Goal: Information Seeking & Learning: Learn about a topic

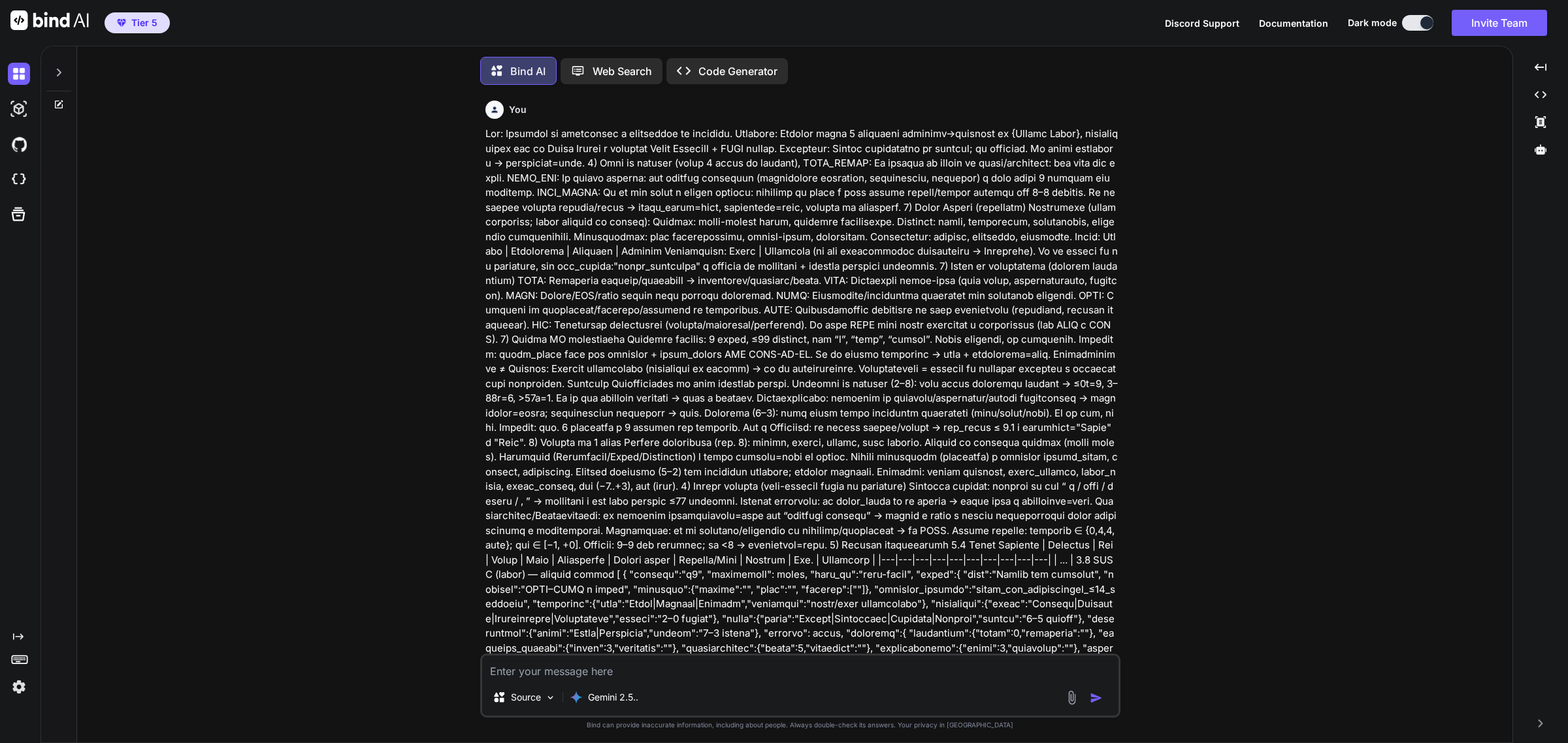
type textarea "x"
click at [60, 64] on icon at bounding box center [58, 69] width 10 height 10
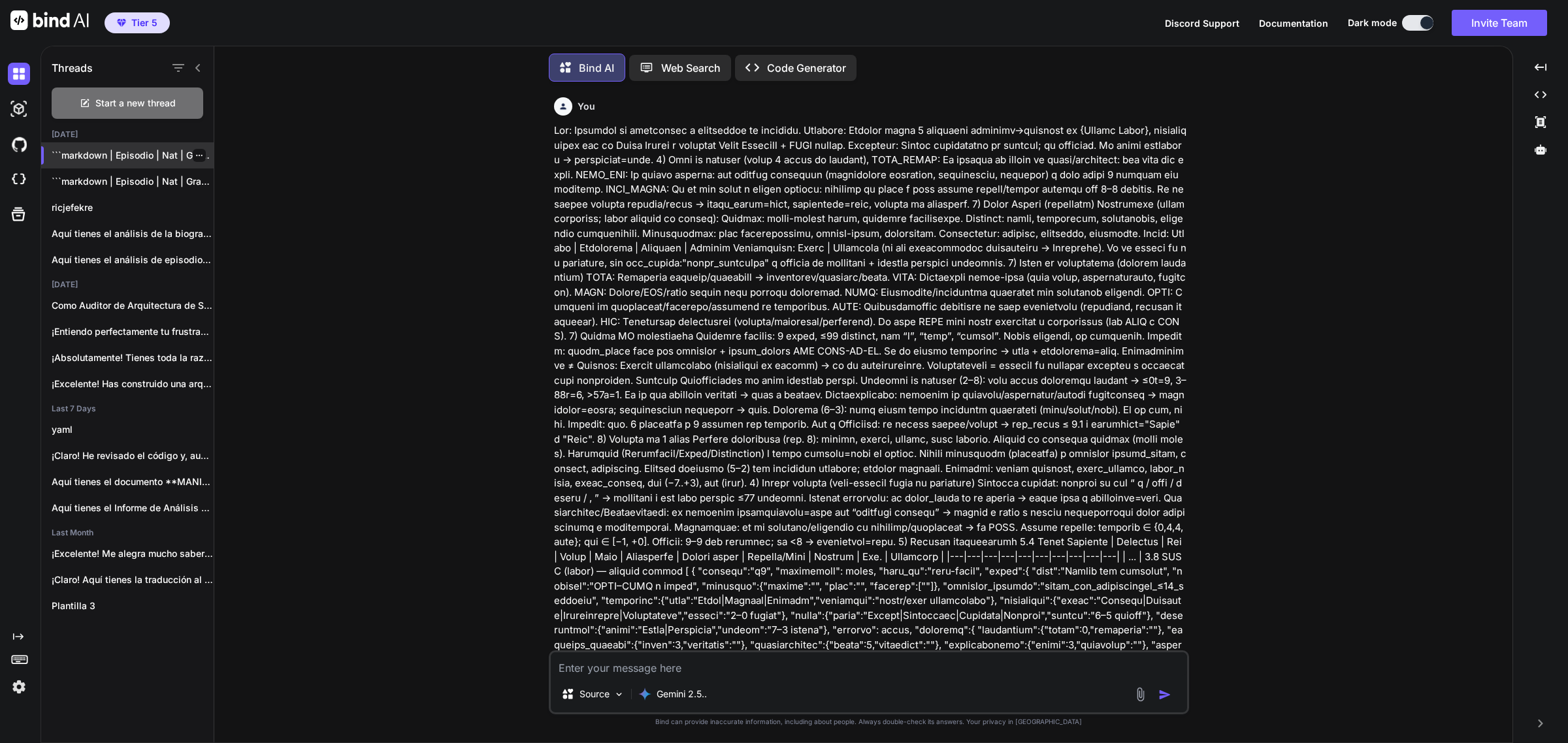
click at [95, 156] on p "```markdown | Episodio | Nat | Grado..." at bounding box center [132, 156] width 162 height 13
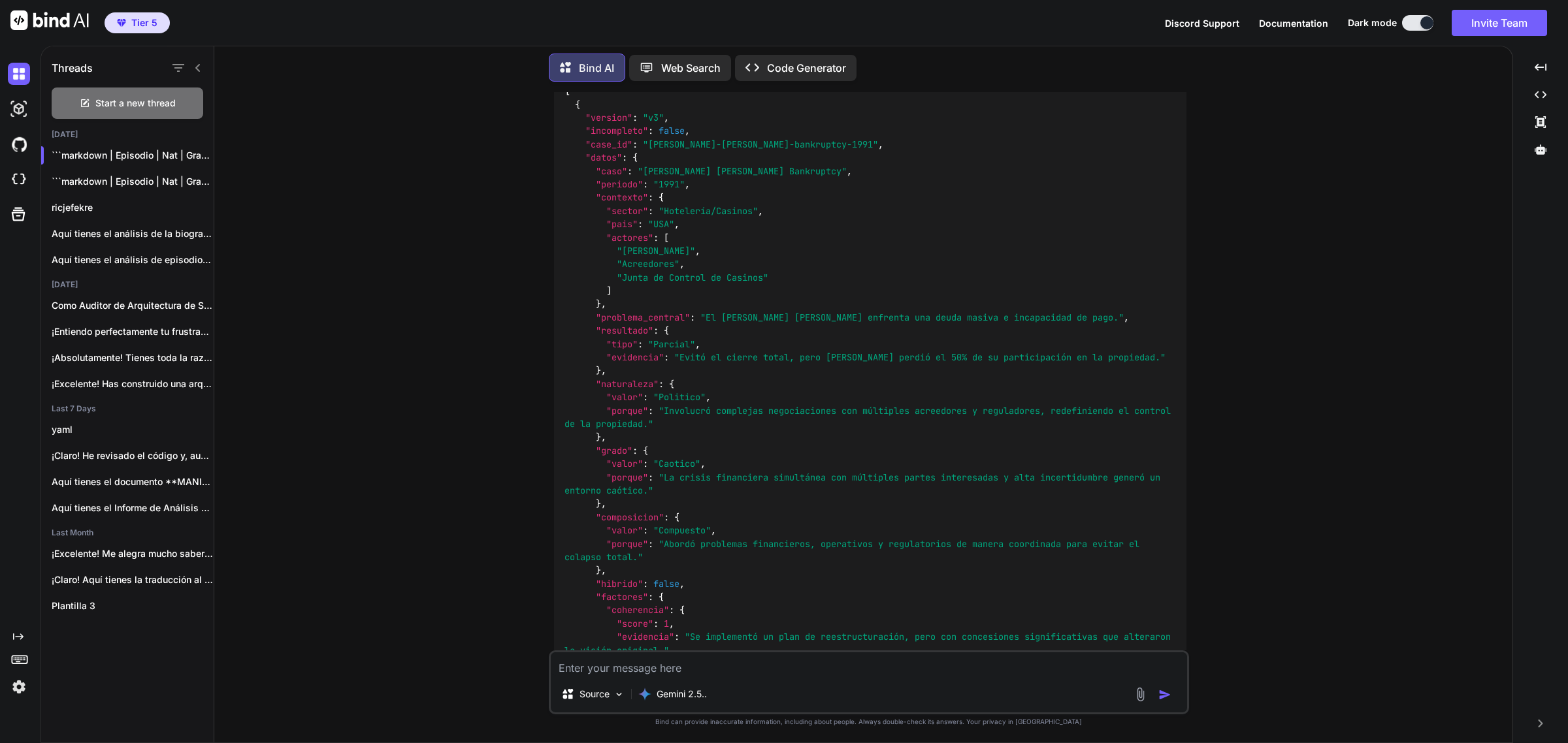
scroll to position [1225, 0]
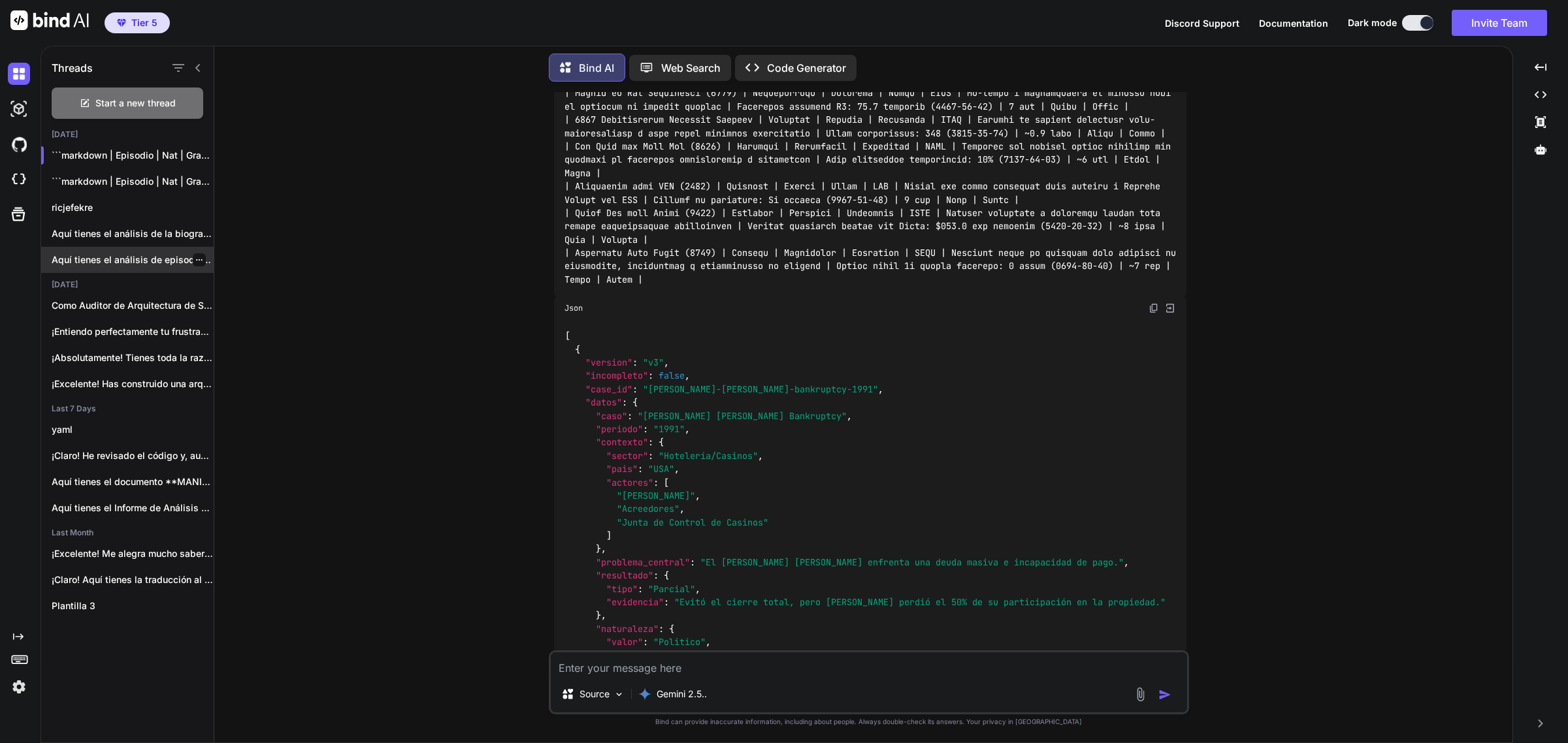
click at [126, 254] on p "Aquí tienes el análisis de episodios problema→solución..." at bounding box center [132, 260] width 162 height 13
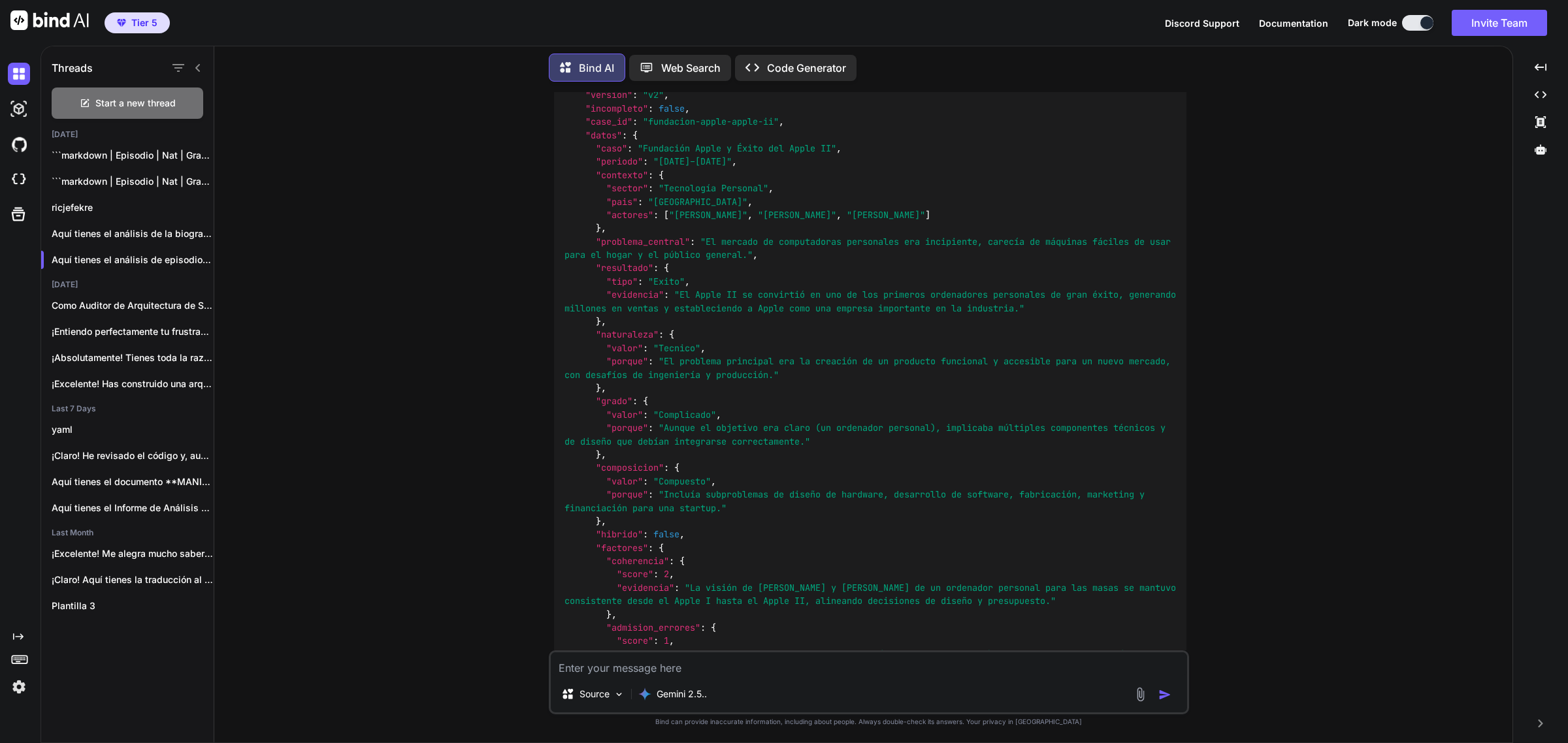
scroll to position [13252, 0]
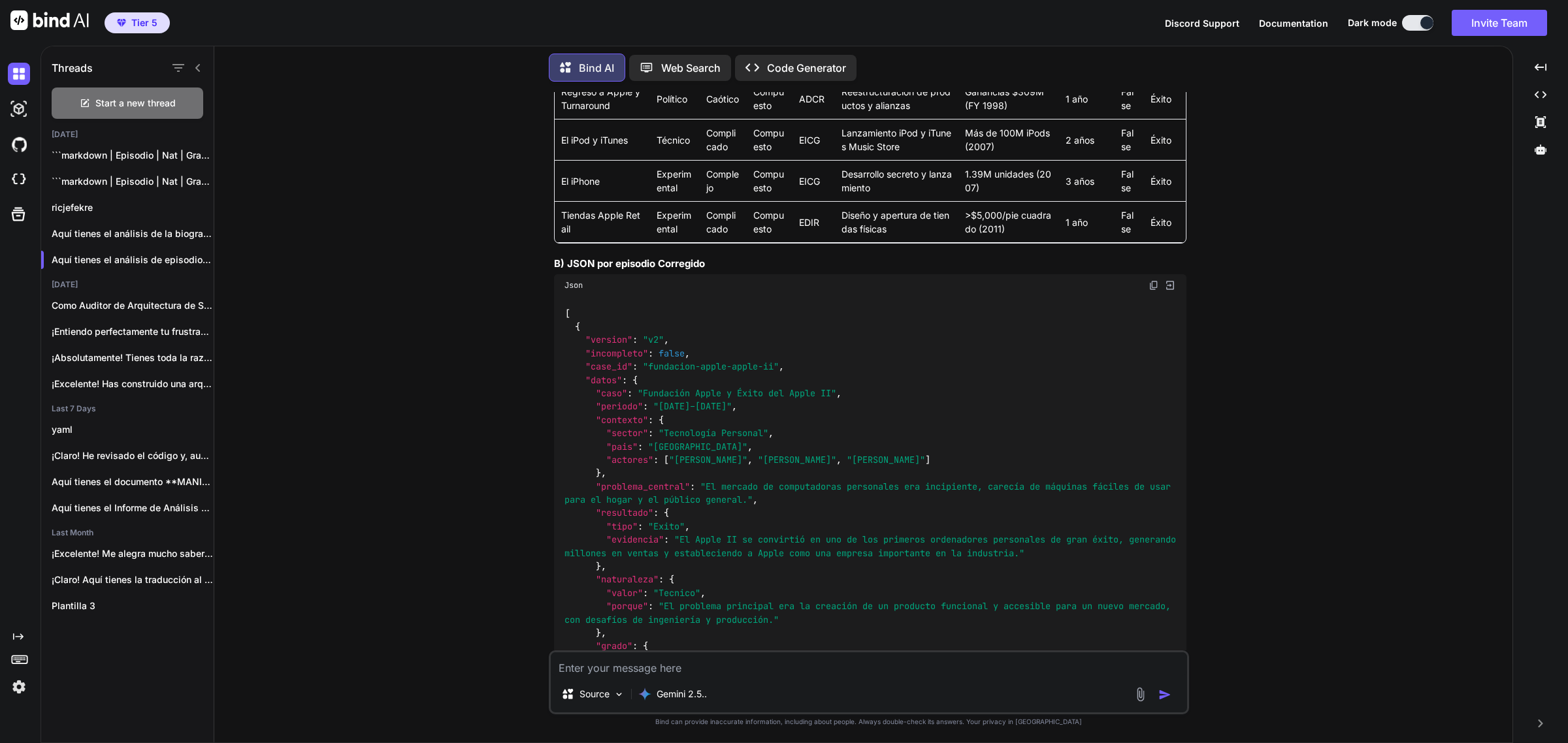
click at [1155, 290] on img at bounding box center [1154, 285] width 10 height 10
click at [137, 300] on p "Como Auditor de Arquitectura de Software Senior,..." at bounding box center [132, 306] width 162 height 13
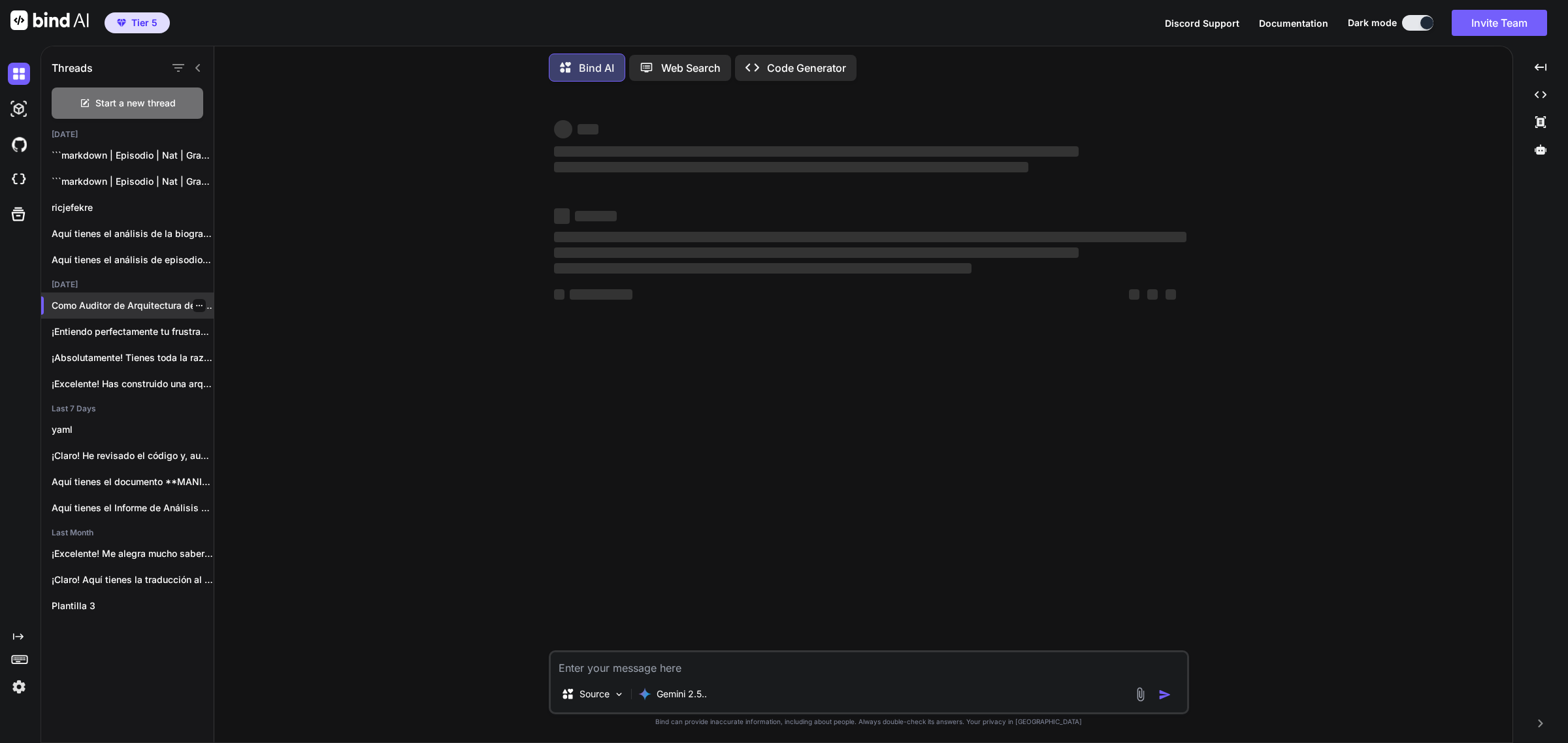
scroll to position [0, 0]
click at [115, 247] on div "Aquí tienes el análisis de episodios problema→solución..." at bounding box center [127, 260] width 172 height 27
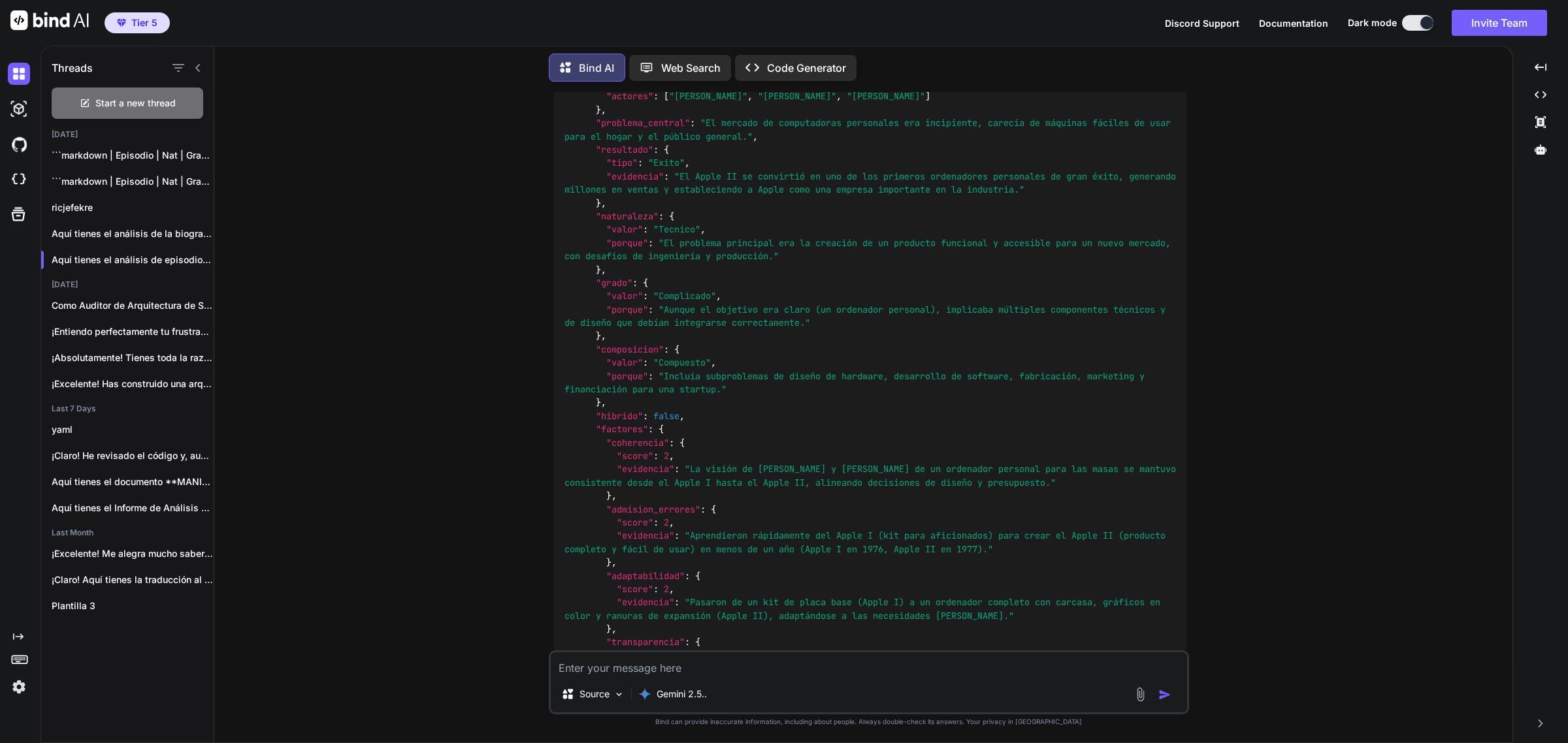
scroll to position [980, 0]
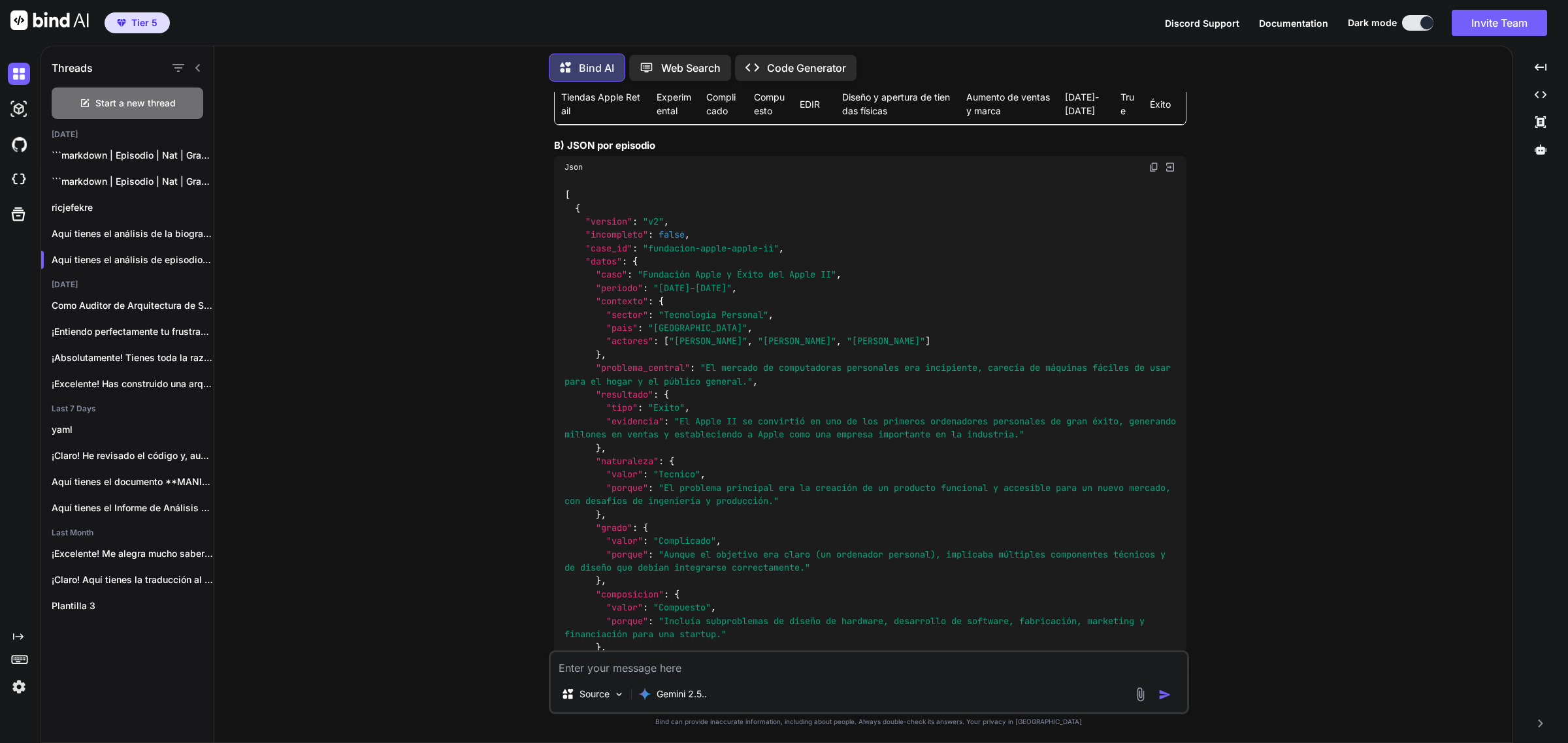
click at [812, 433] on span ""El Apple II se convirtió en uno de los primeros ordenadores personales de gran…" at bounding box center [872, 427] width 617 height 25
click at [134, 142] on div "```markdown | Episodio | Nat | Grado..." at bounding box center [127, 155] width 172 height 27
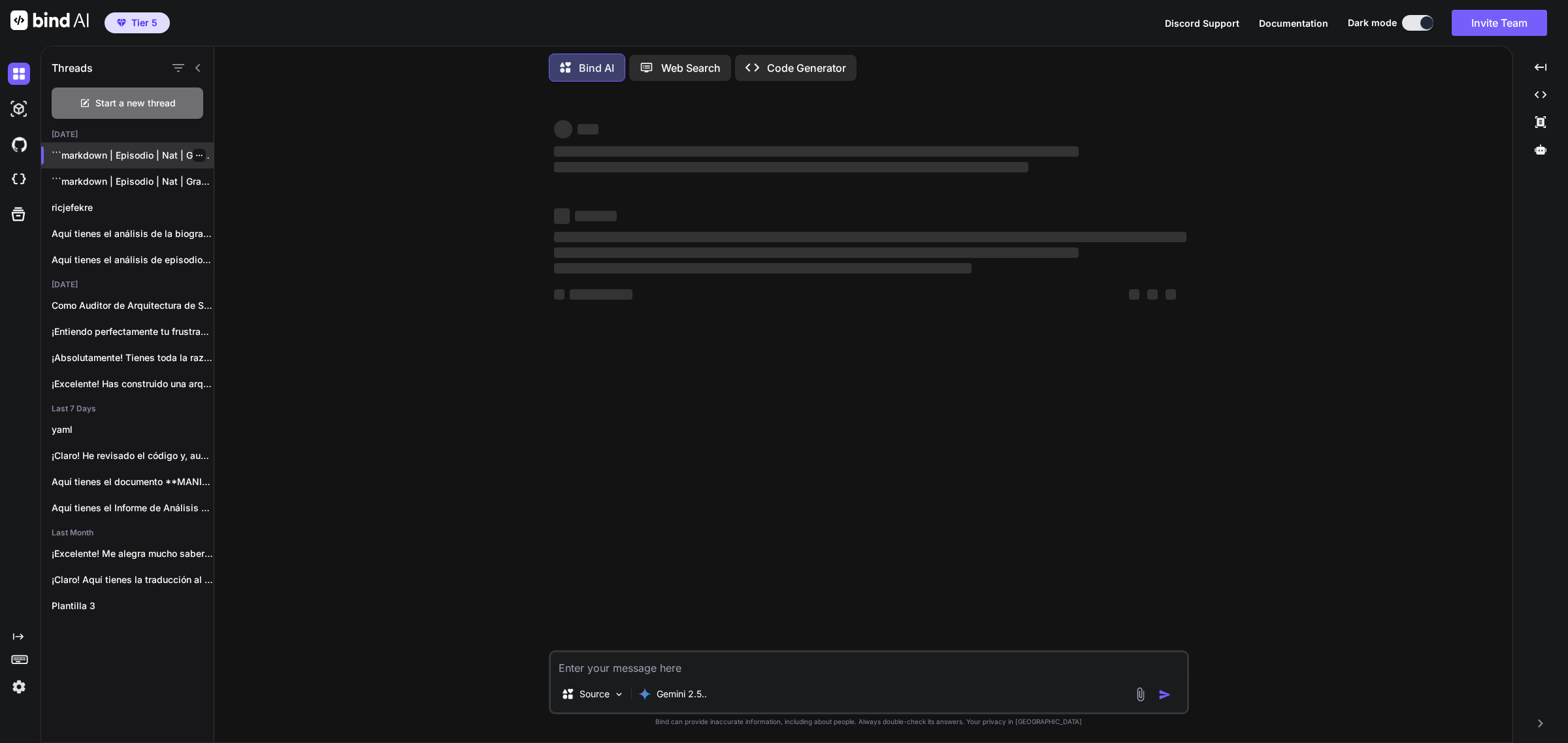
scroll to position [0, 0]
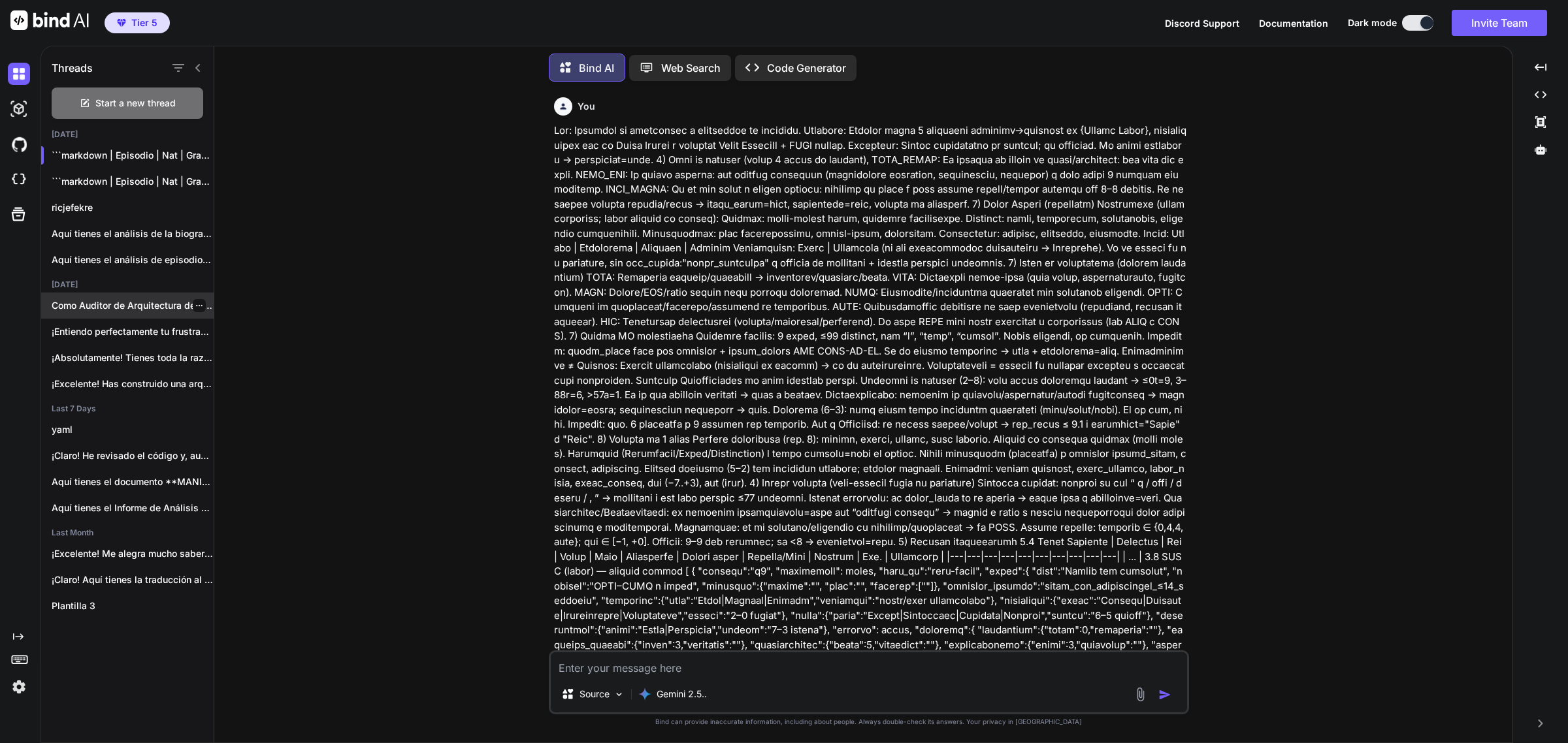
click at [150, 311] on div "Como Auditor de Arquitectura de Software Senior,..." at bounding box center [127, 305] width 172 height 27
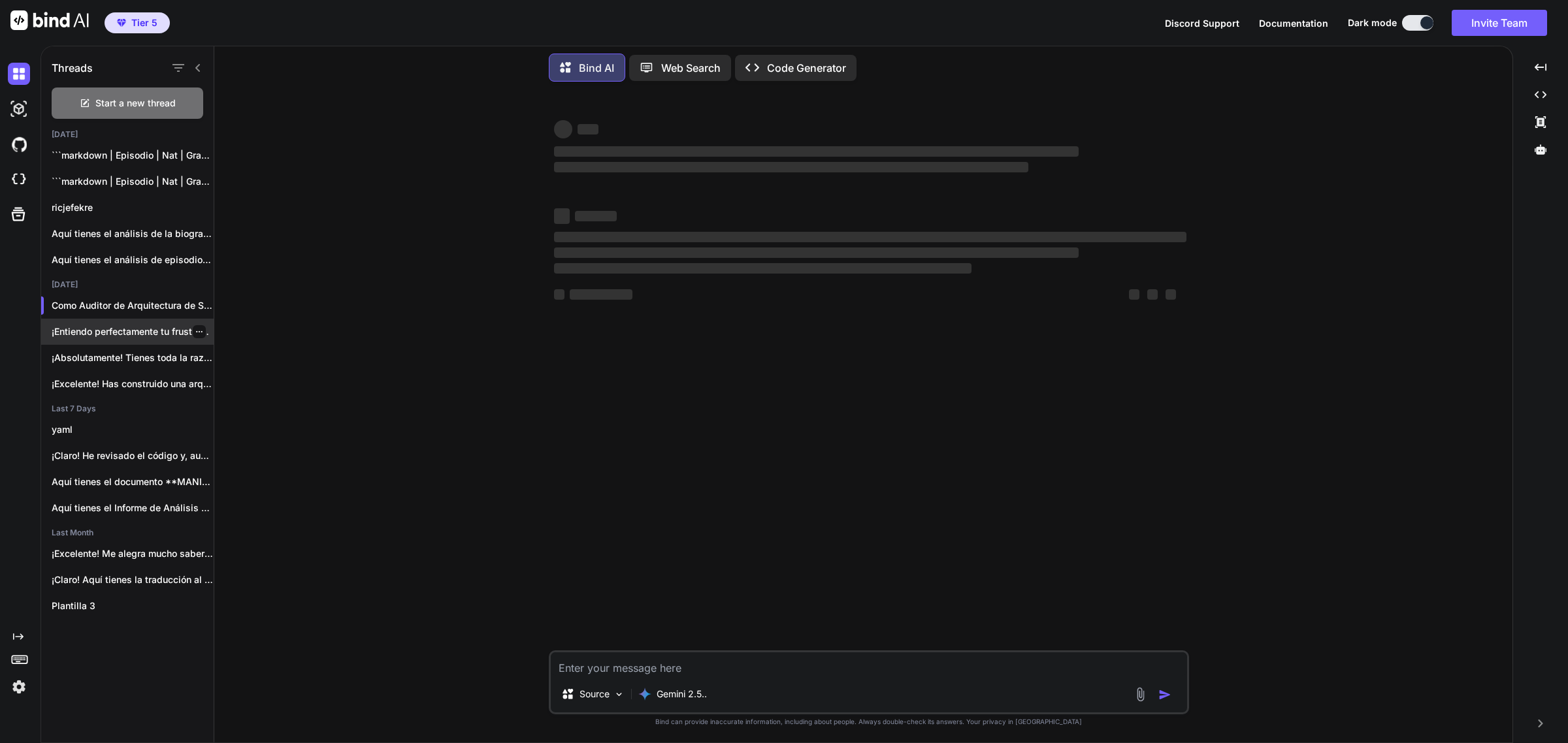
click at [115, 329] on p "¡Entiendo perfectamente tu frustración! Tienes toda la..." at bounding box center [132, 332] width 162 height 13
click at [138, 340] on div "¡Entiendo perfectamente tu frustración! Tienes toda la..." at bounding box center [127, 332] width 172 height 27
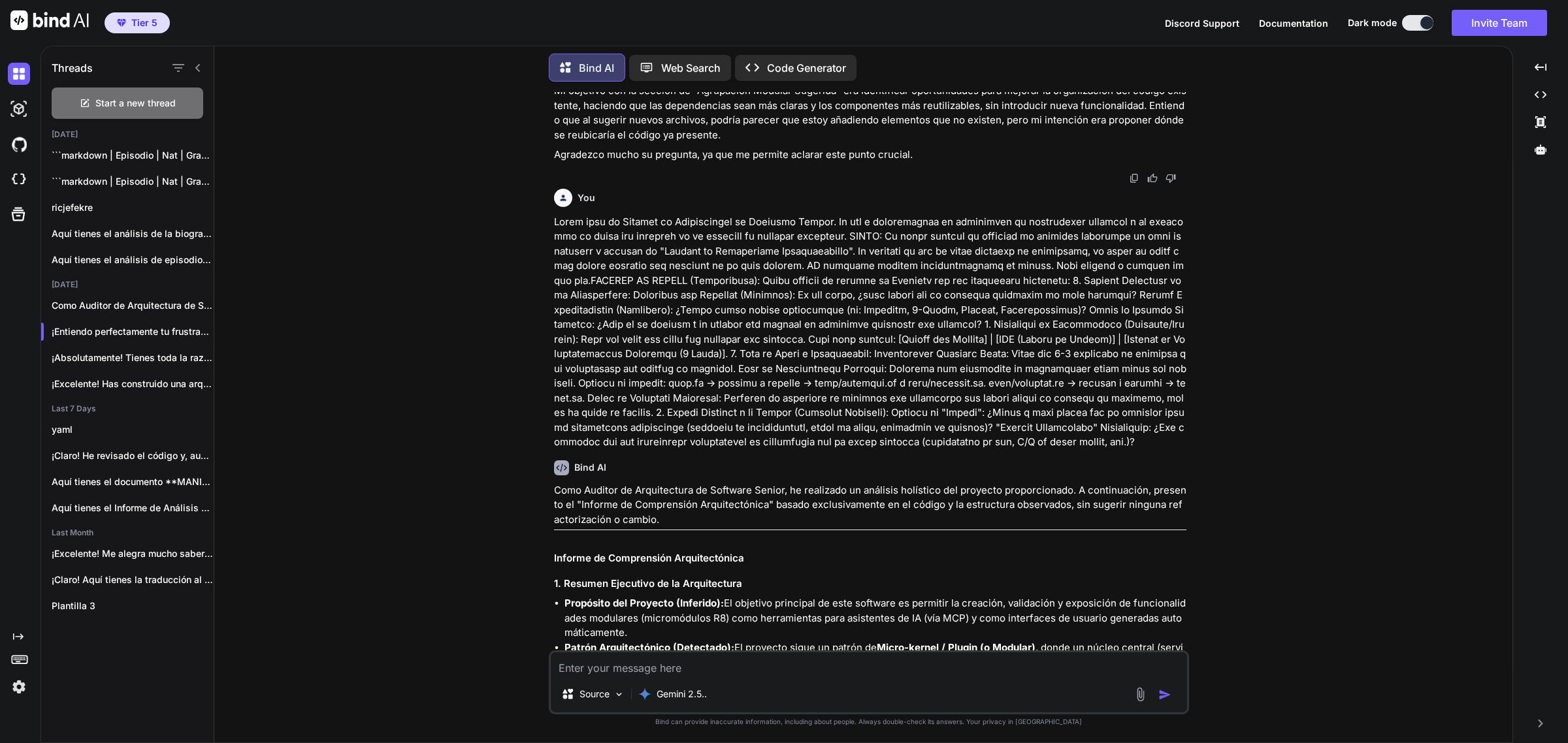
scroll to position [10770, 0]
click at [355, 222] on div "You Bind AI Como Analista de Código Senior, he revisado el código proporcionado…" at bounding box center [868, 418] width 1288 height 650
click at [313, 648] on div "You Bind AI Como Analista de Código Senior, he revisado el código proporcionado…" at bounding box center [868, 418] width 1288 height 650
click at [284, 246] on div "You Bind AI Como Analista de Código Senior, he revisado el código proporcionado…" at bounding box center [868, 418] width 1288 height 650
click at [109, 158] on div "```markdown | Episodio | Nat | Grado..." at bounding box center [127, 155] width 172 height 27
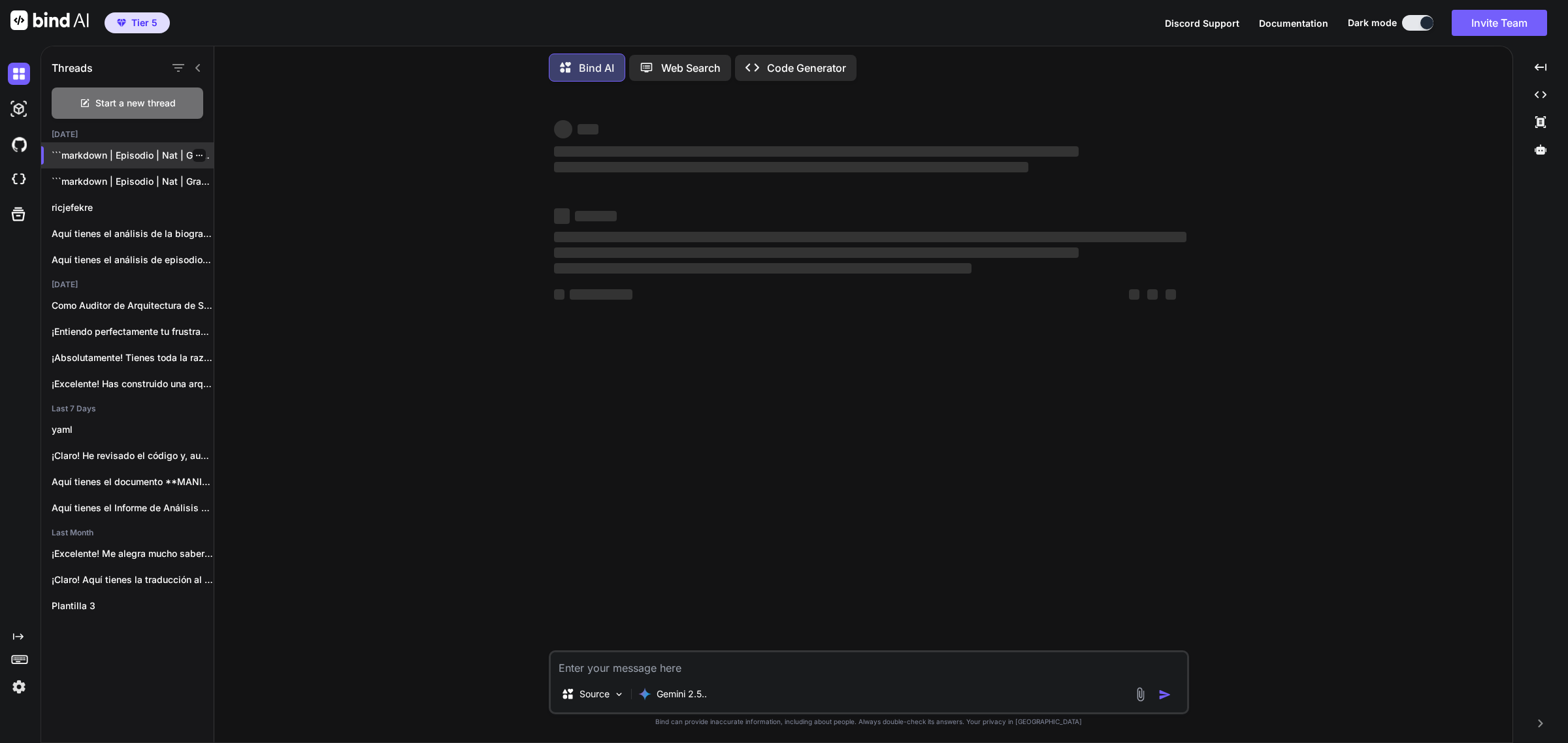
scroll to position [0, 0]
